Goal: Transaction & Acquisition: Purchase product/service

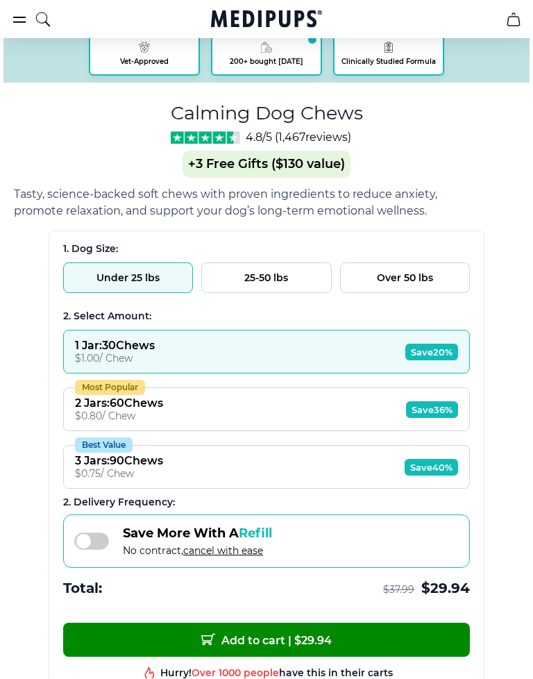
scroll to position [690, 0]
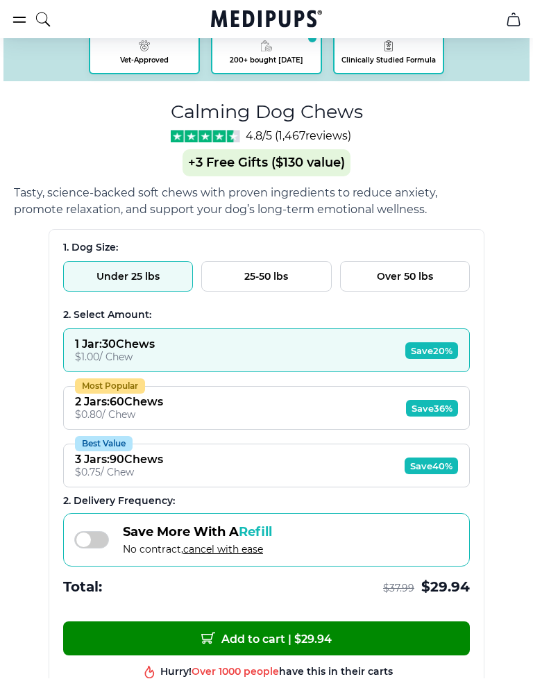
click at [158, 282] on button "Under 25 lbs" at bounding box center [128, 277] width 130 height 31
click at [158, 264] on button "Under 25 lbs" at bounding box center [128, 277] width 130 height 31
click at [436, 345] on span "Save 20%" at bounding box center [431, 351] width 53 height 17
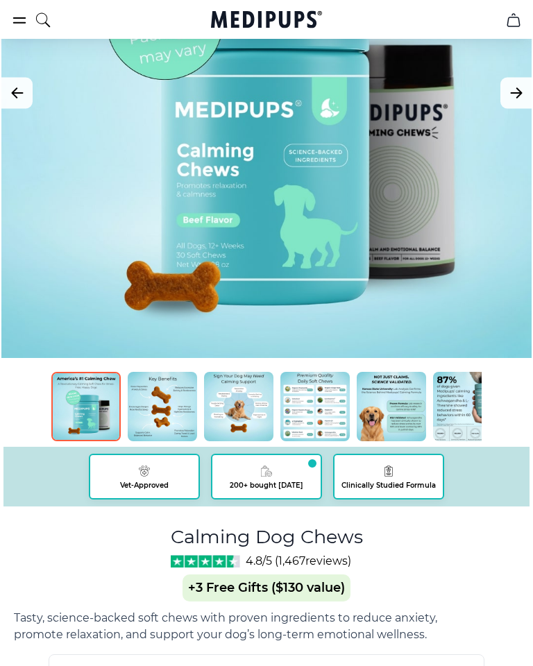
scroll to position [246, 0]
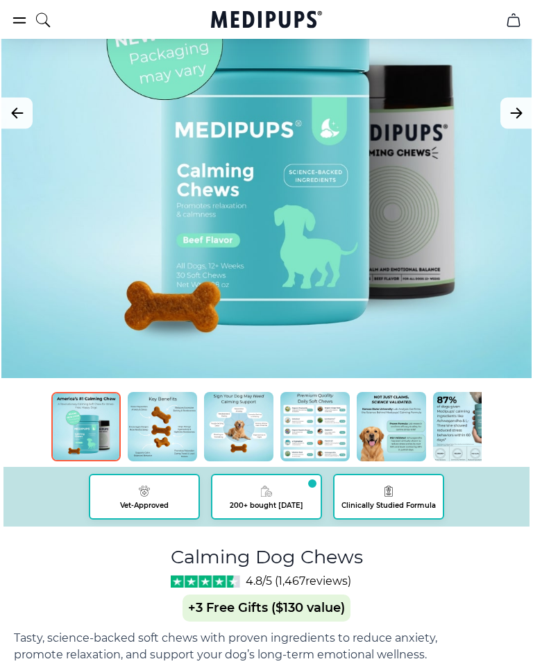
click at [529, 118] on button "Next Image" at bounding box center [515, 113] width 31 height 31
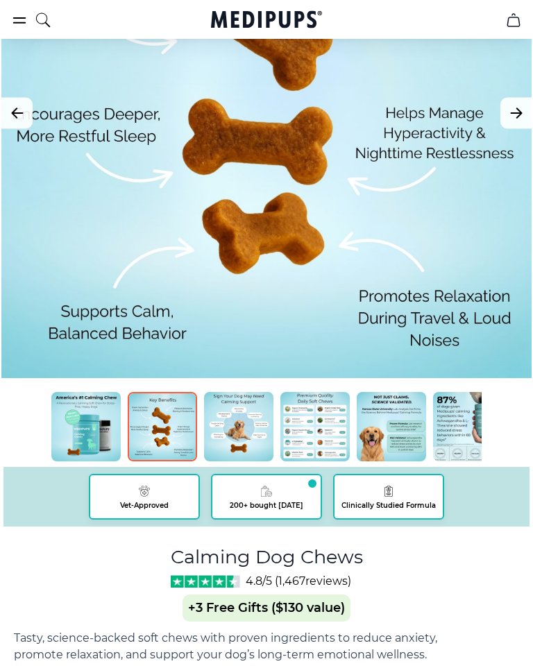
click at [496, 160] on div at bounding box center [266, 113] width 530 height 530
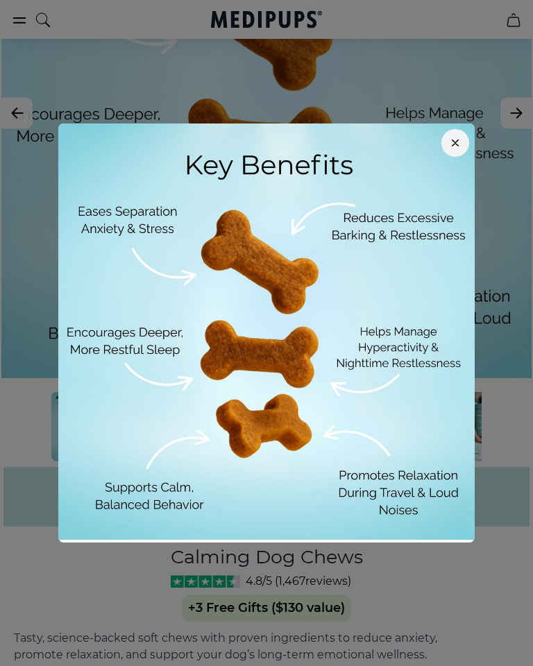
click at [495, 239] on div at bounding box center [266, 333] width 533 height 666
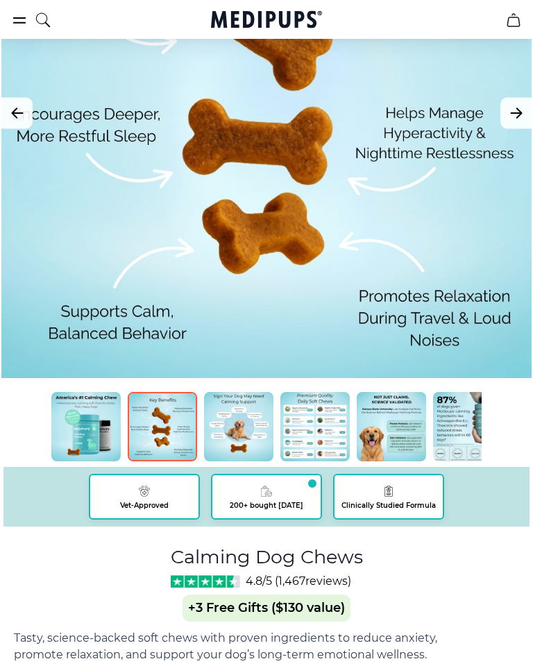
click at [491, 210] on div at bounding box center [266, 113] width 530 height 530
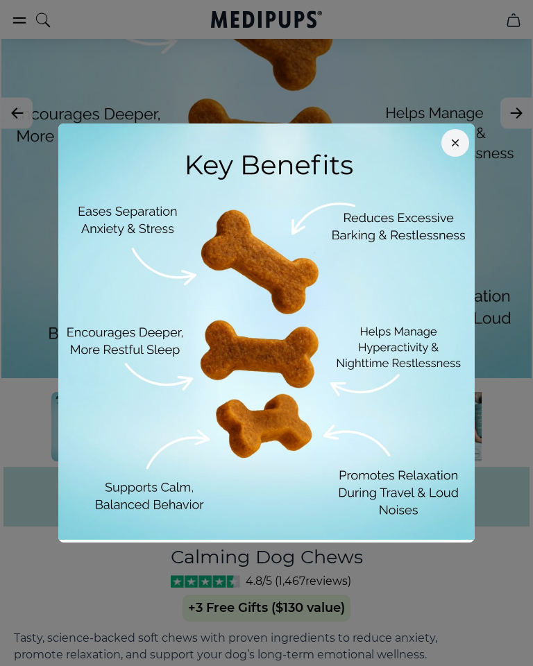
click at [467, 228] on img at bounding box center [266, 332] width 416 height 416
click at [455, 192] on img at bounding box center [266, 332] width 416 height 416
click at [461, 142] on button "button" at bounding box center [455, 143] width 28 height 28
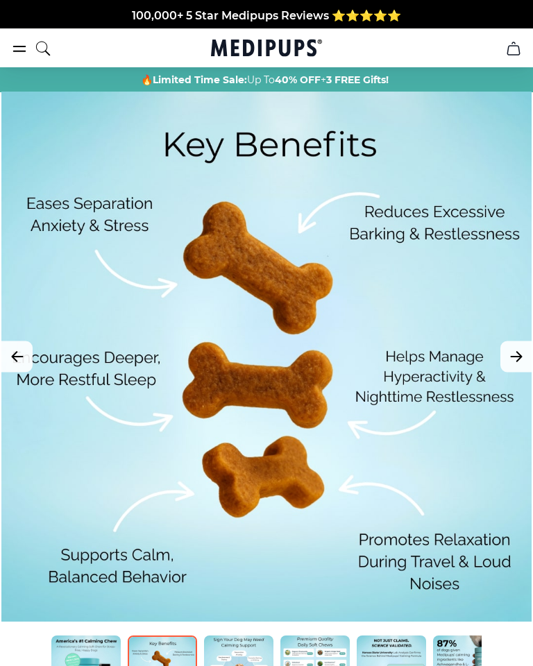
scroll to position [0, 0]
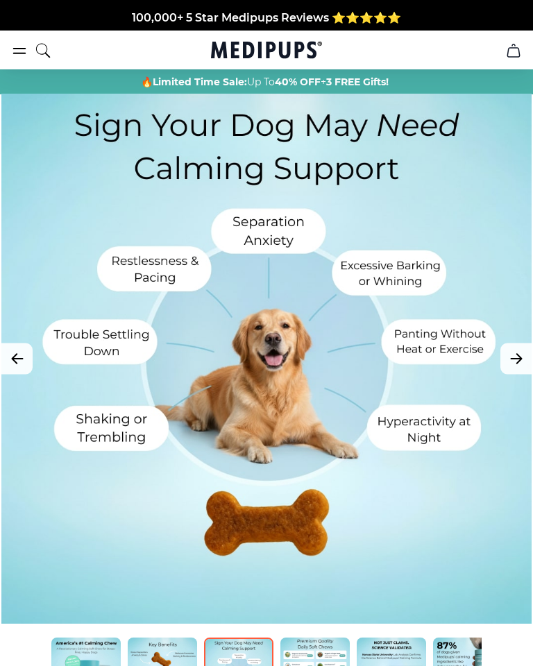
click at [357, 343] on div at bounding box center [266, 359] width 530 height 530
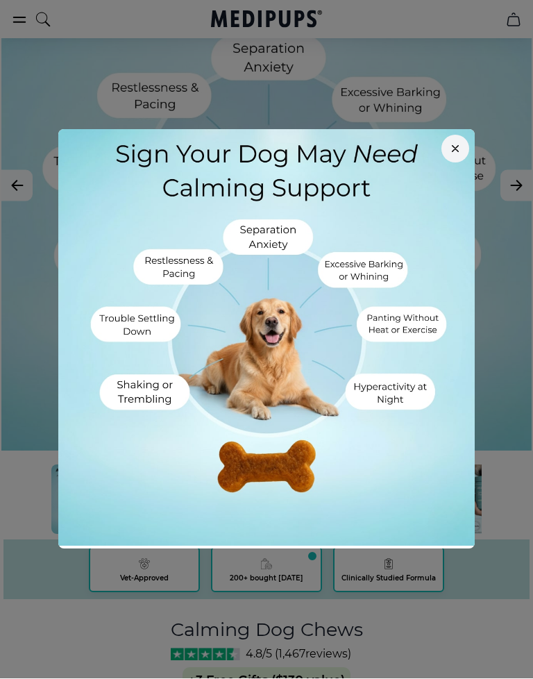
click at [457, 143] on button "button" at bounding box center [455, 149] width 28 height 28
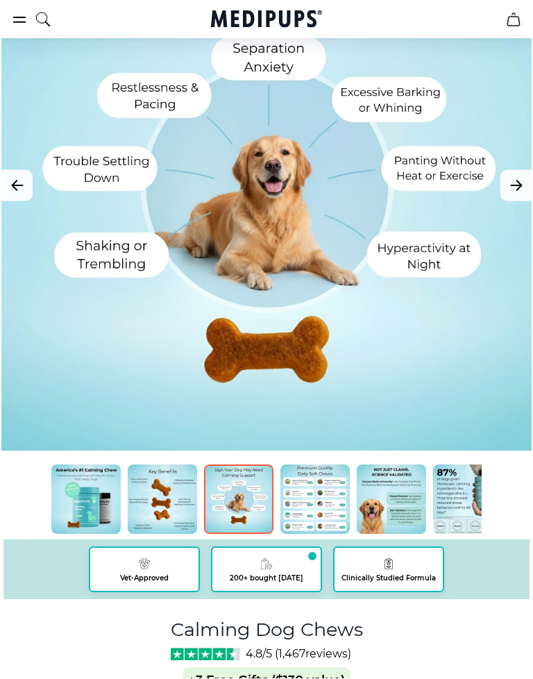
scroll to position [173, 0]
click at [415, 325] on div at bounding box center [266, 185] width 530 height 530
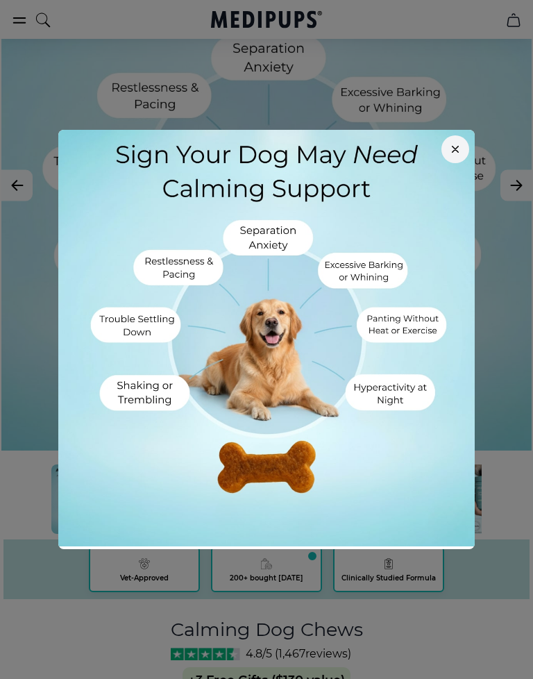
click at [456, 151] on icon "button" at bounding box center [455, 149] width 7 height 7
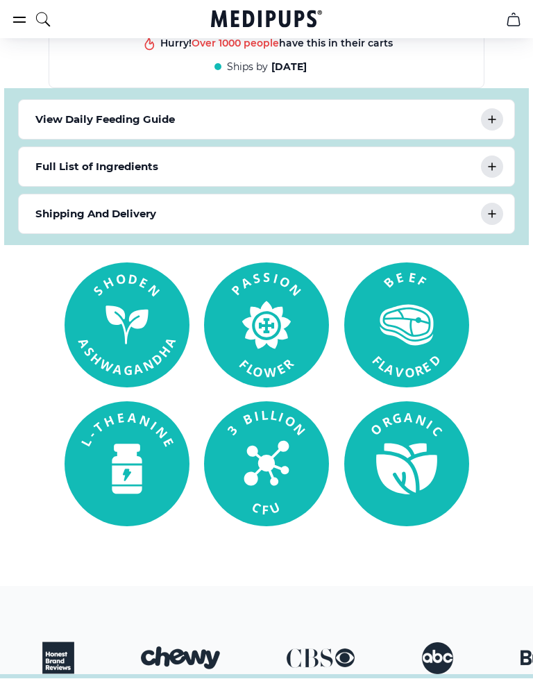
scroll to position [1321, 0]
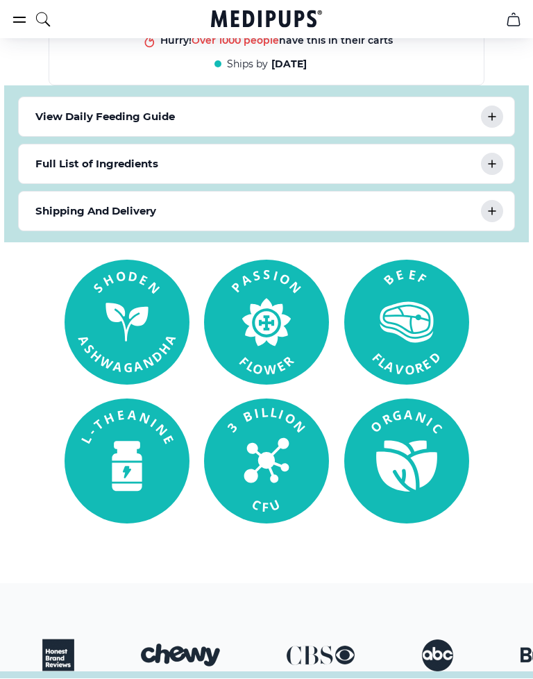
click at [486, 223] on div at bounding box center [492, 212] width 22 height 22
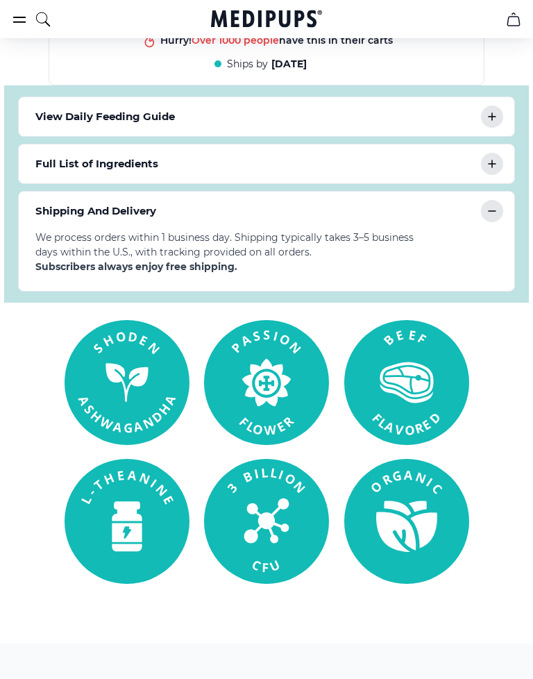
scroll to position [1322, 0]
click at [493, 219] on icon at bounding box center [492, 211] width 17 height 17
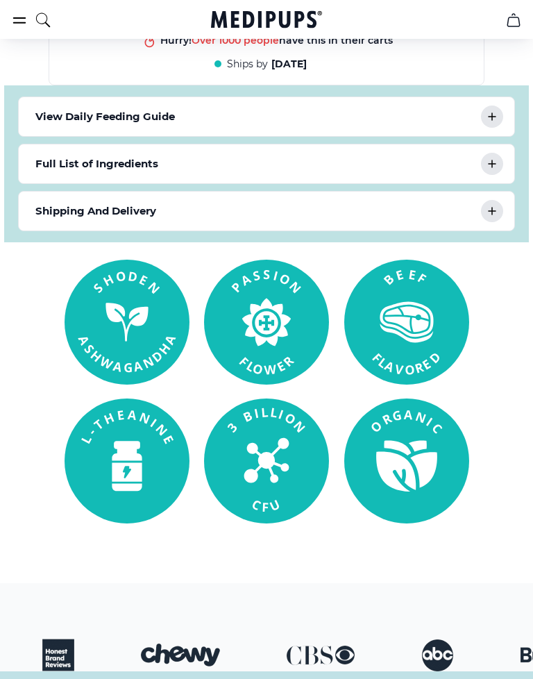
click at [500, 222] on div at bounding box center [492, 211] width 22 height 22
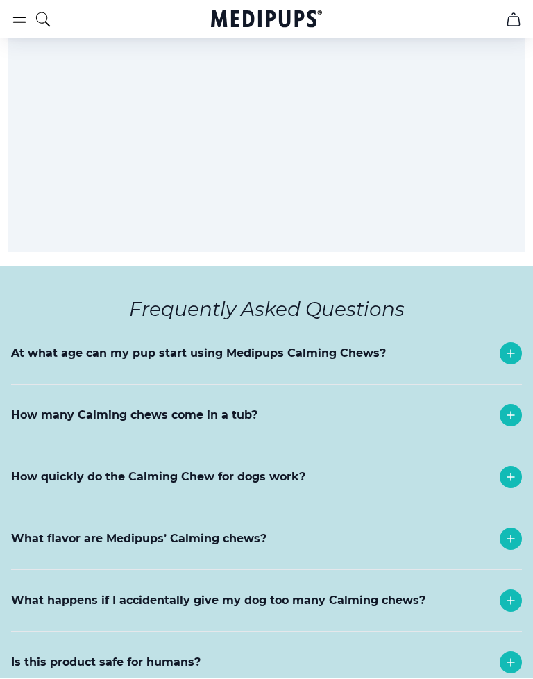
scroll to position [6994, 0]
click at [513, 346] on icon at bounding box center [510, 354] width 17 height 17
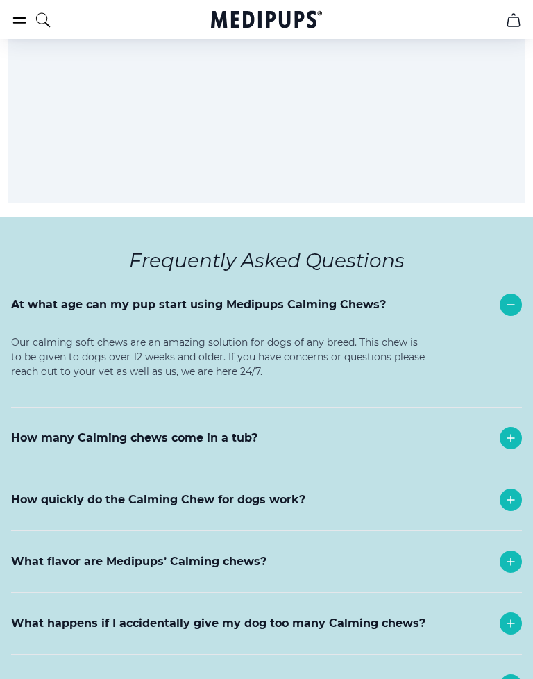
scroll to position [7045, 0]
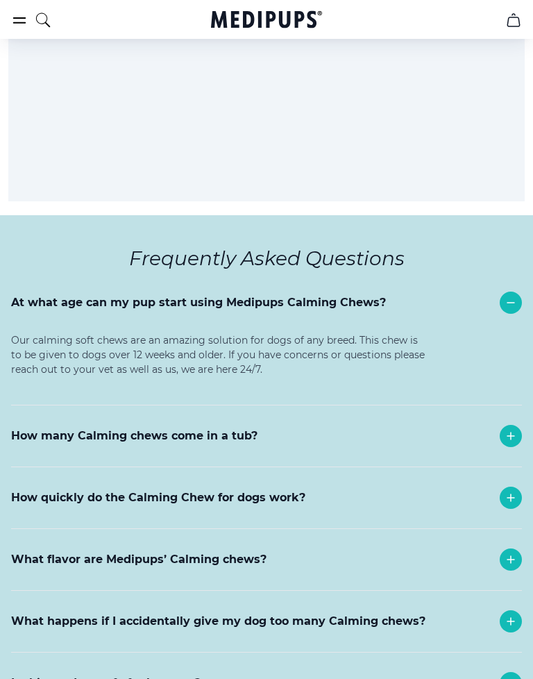
click at [495, 406] on div "How many Calming chews come in a tub?" at bounding box center [266, 436] width 511 height 61
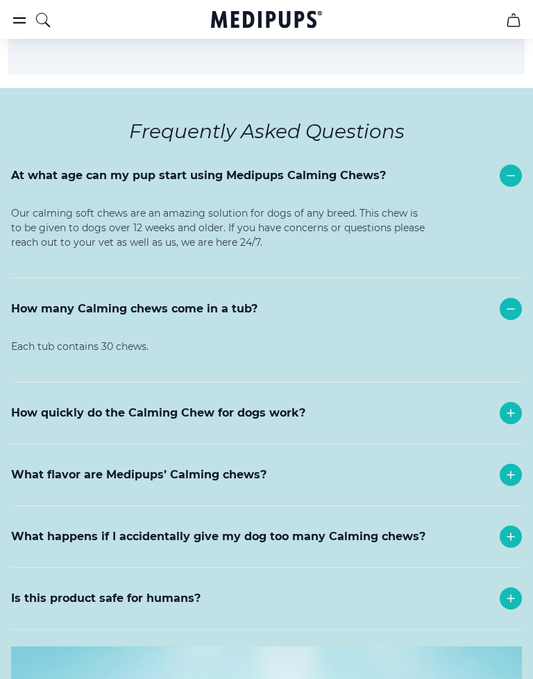
click at [497, 383] on div "How quickly do the Calming Chew for dogs work?" at bounding box center [266, 413] width 511 height 61
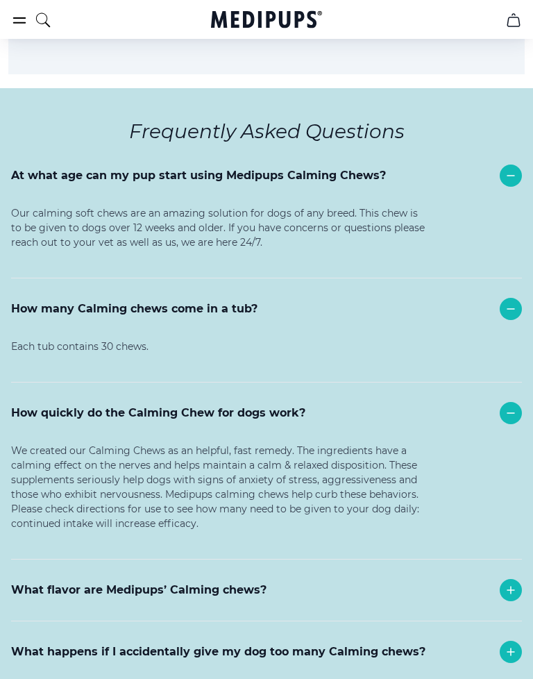
scroll to position [7172, 0]
click at [490, 382] on div "How quickly do the Calming Chew for dogs work?" at bounding box center [266, 412] width 511 height 61
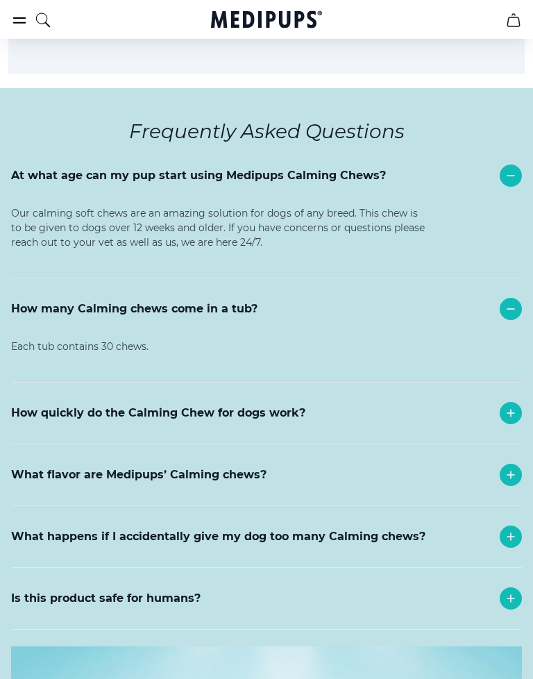
click at [499, 382] on div "How quickly do the Calming Chew for dogs work?" at bounding box center [266, 412] width 511 height 61
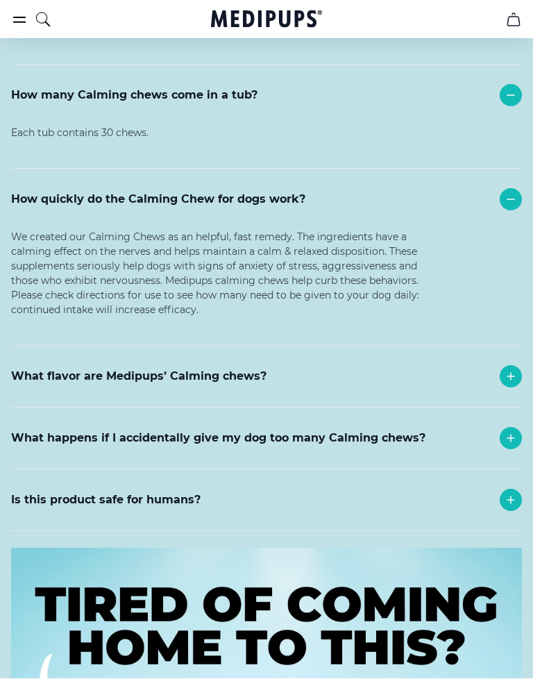
scroll to position [7387, 0]
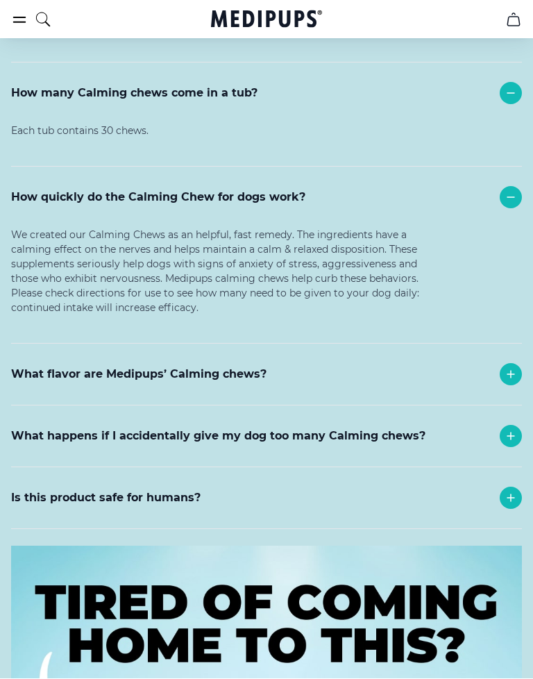
click at [508, 366] on icon at bounding box center [510, 374] width 17 height 17
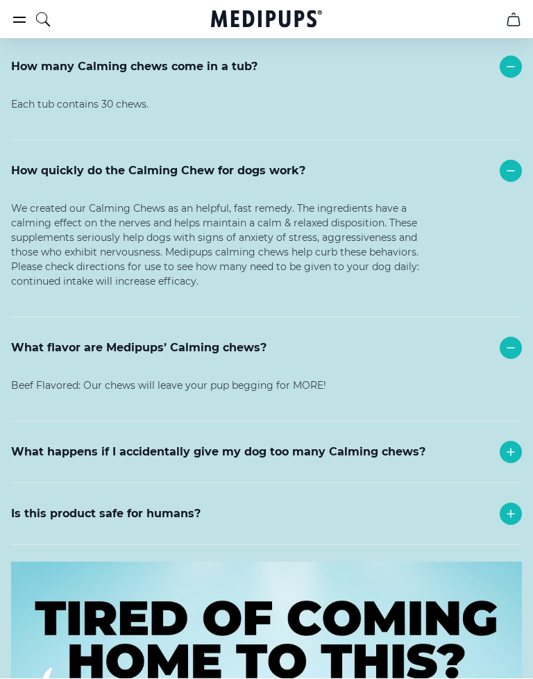
scroll to position [7414, 0]
click at [501, 441] on div at bounding box center [511, 452] width 22 height 22
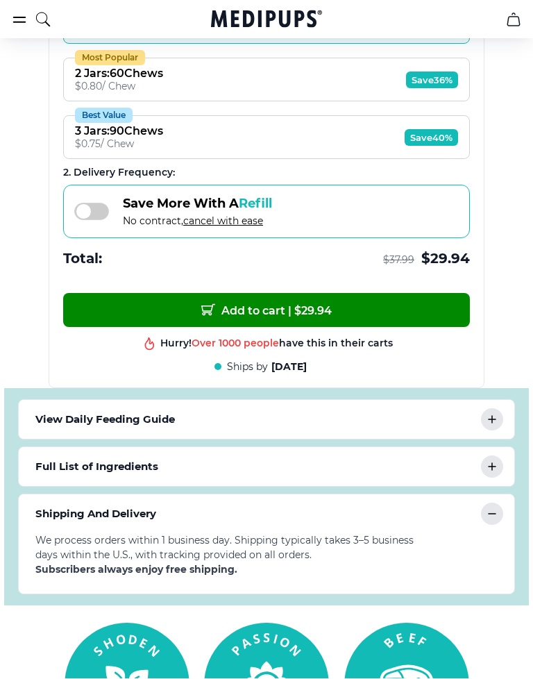
scroll to position [1019, 0]
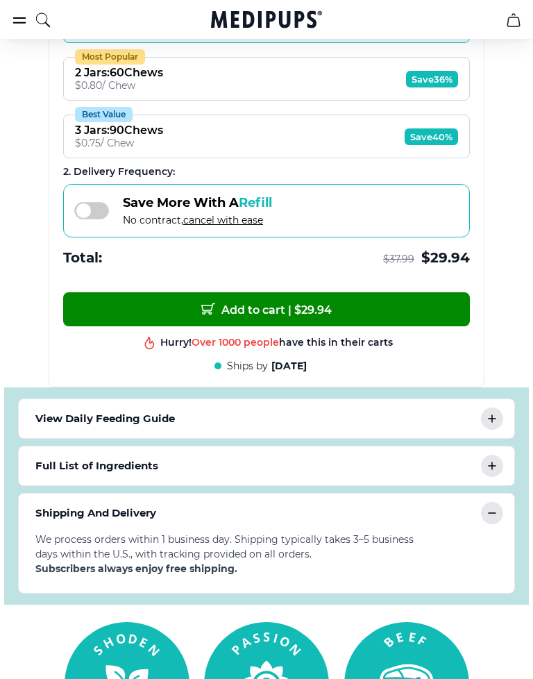
click at [291, 311] on span "Add to cart | $ 29.94" at bounding box center [266, 310] width 130 height 15
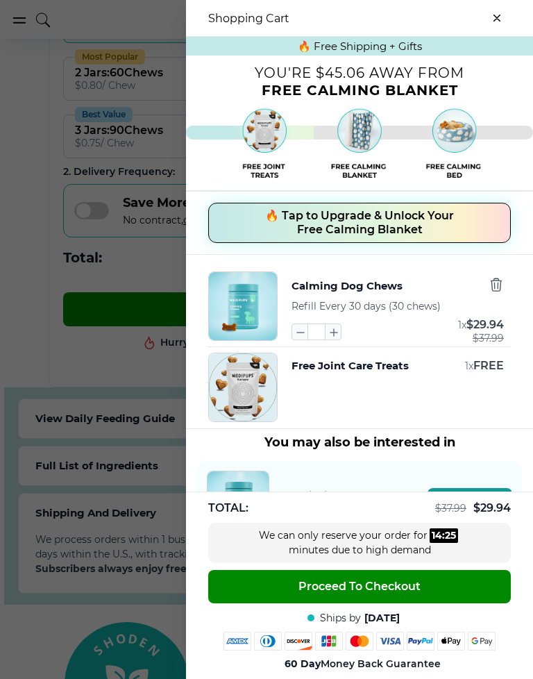
scroll to position [0, 0]
click at [501, 15] on button "close-cart" at bounding box center [497, 18] width 28 height 28
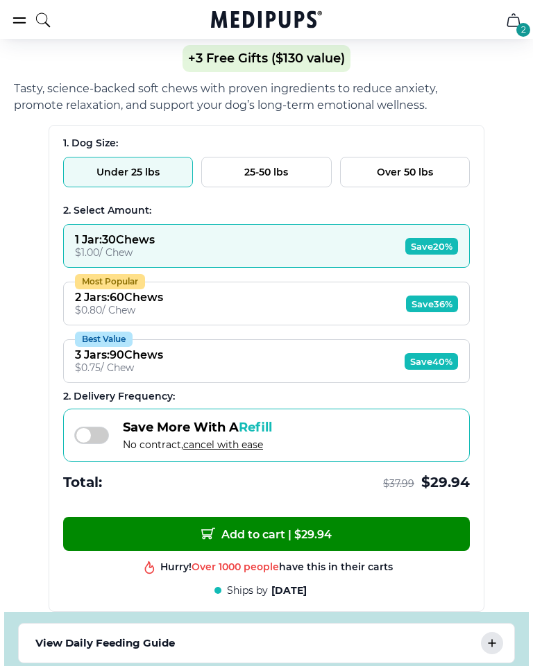
scroll to position [731, 0]
